Goal: Task Accomplishment & Management: Manage account settings

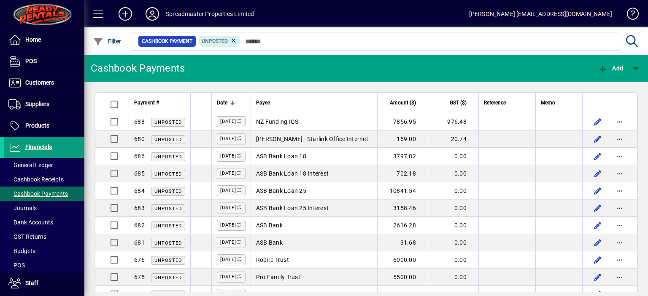
scroll to position [576, 0]
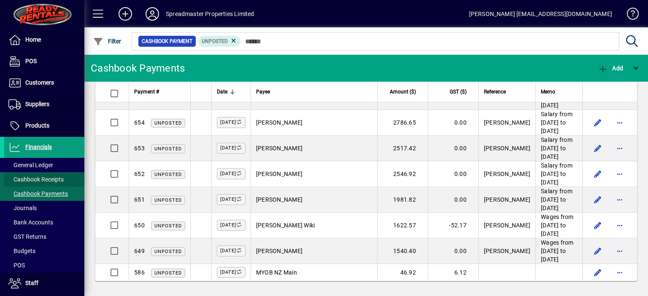
click at [47, 181] on span "Cashbook Receipts" at bounding box center [35, 179] width 55 height 7
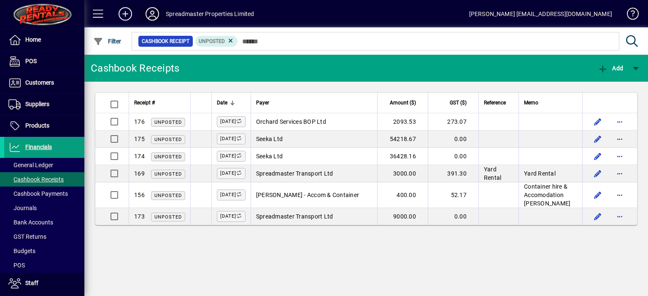
click at [153, 13] on icon at bounding box center [152, 13] width 17 height 13
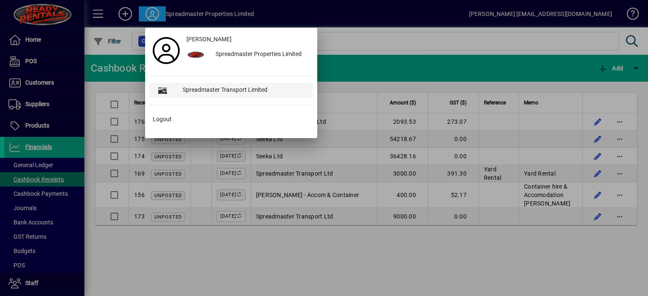
click at [218, 89] on div "Spreadmaster Transport Limited" at bounding box center [244, 90] width 137 height 15
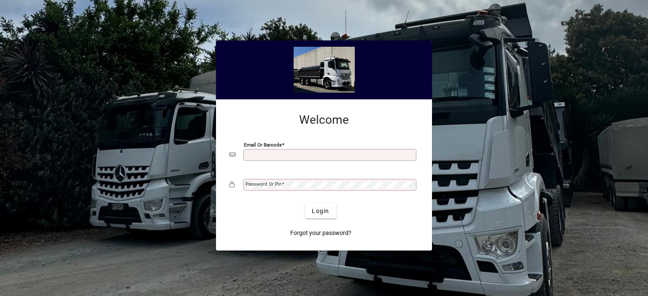
click at [254, 153] on input "Email or Barcode" at bounding box center [330, 155] width 170 height 7
type input "**********"
click at [256, 183] on mat-label "Password or Pin" at bounding box center [263, 184] width 36 height 6
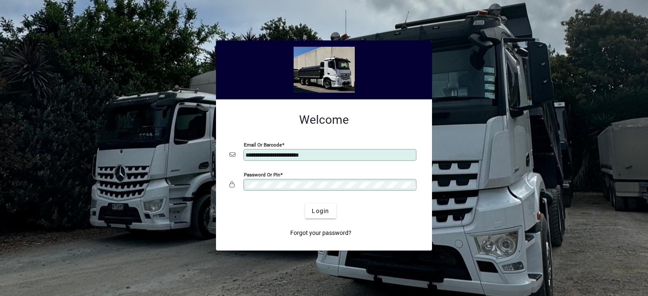
click at [305, 204] on button "Login" at bounding box center [320, 211] width 31 height 15
